Goal: Navigation & Orientation: Find specific page/section

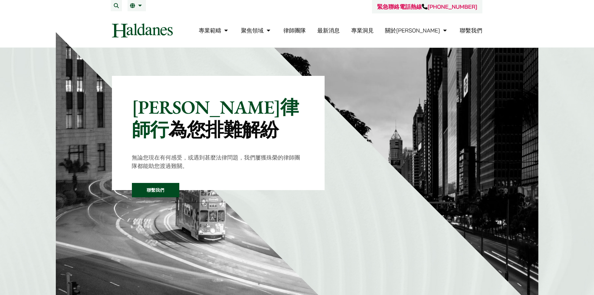
click at [306, 31] on link "律師團隊" at bounding box center [294, 30] width 22 height 7
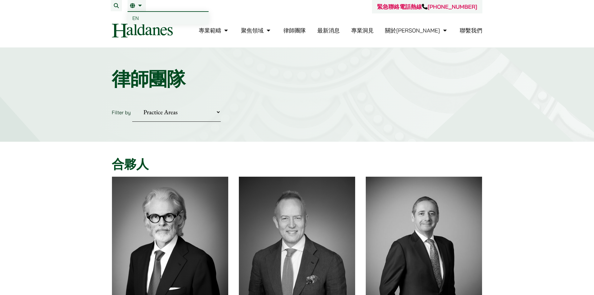
click at [133, 7] on link "繁" at bounding box center [136, 5] width 13 height 5
click at [134, 7] on link "繁" at bounding box center [136, 5] width 13 height 5
click at [140, 6] on link "繁" at bounding box center [136, 5] width 13 height 5
click at [138, 17] on span "EN" at bounding box center [135, 18] width 7 height 6
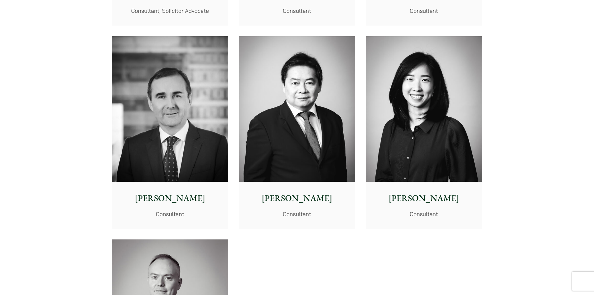
scroll to position [3078, 0]
